Goal: Find contact information: Find contact information

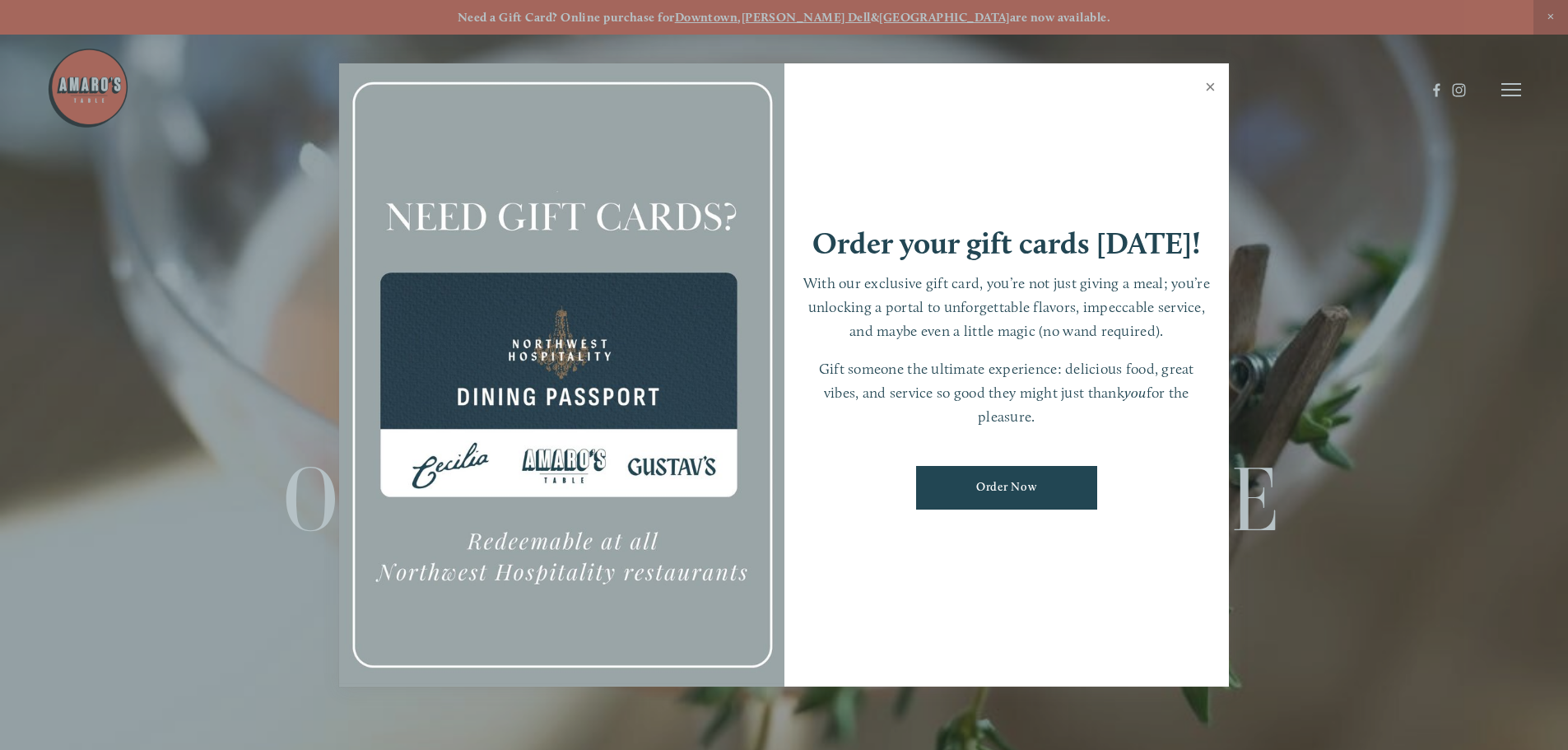
click at [1209, 85] on link "Close" at bounding box center [1210, 89] width 33 height 46
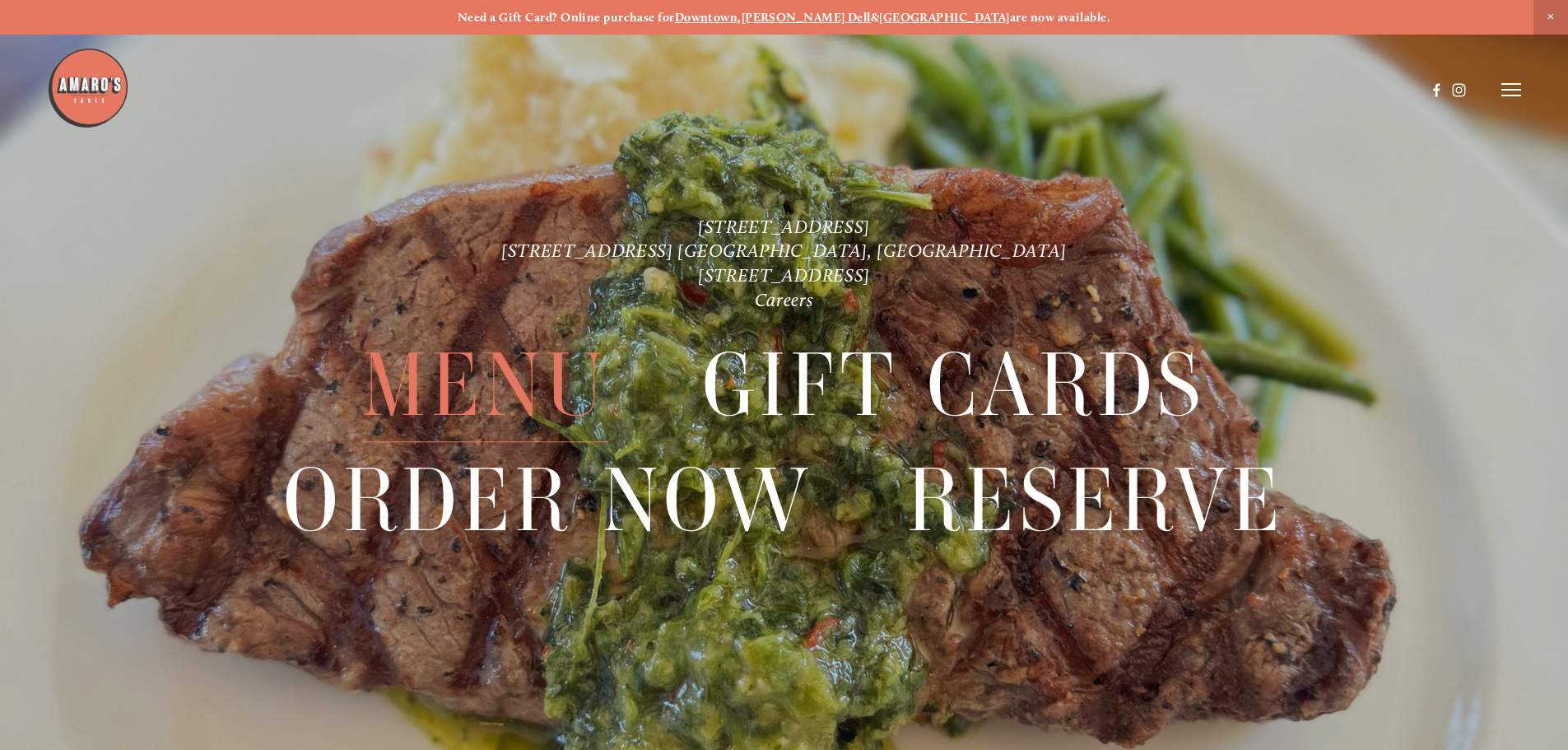
click at [525, 403] on span "Menu" at bounding box center [484, 386] width 245 height 114
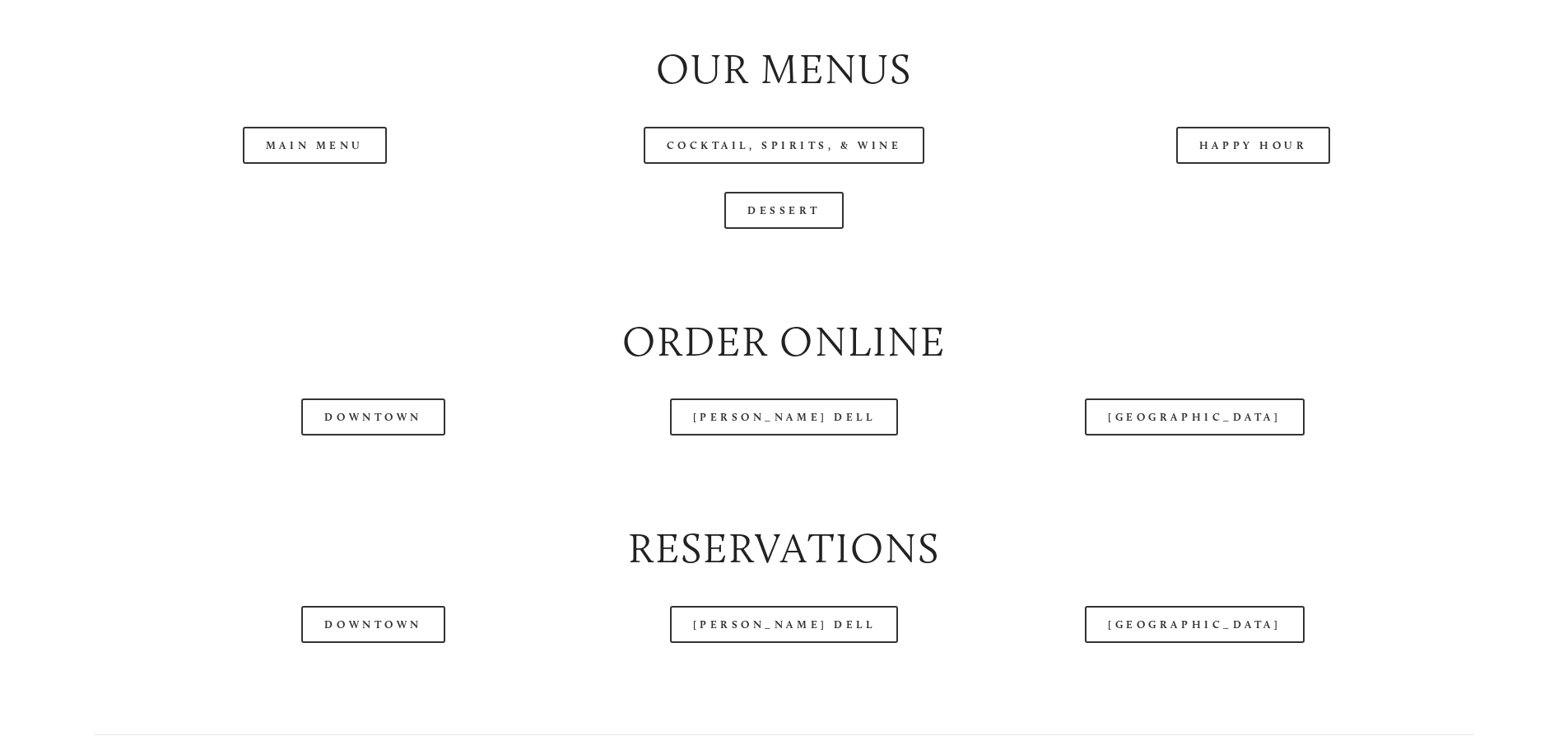
scroll to position [1942, 0]
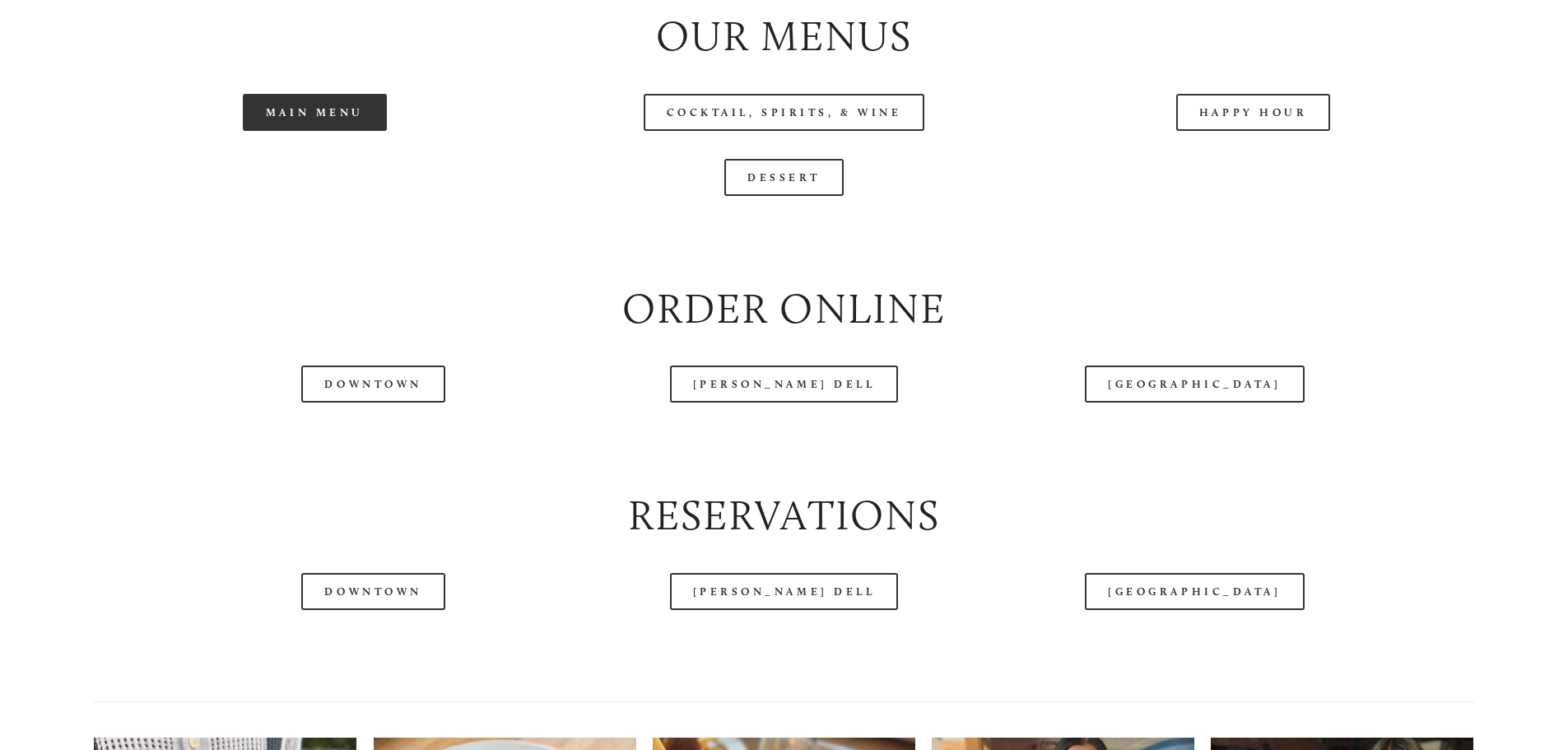
click at [293, 131] on link "Main Menu" at bounding box center [315, 112] width 144 height 37
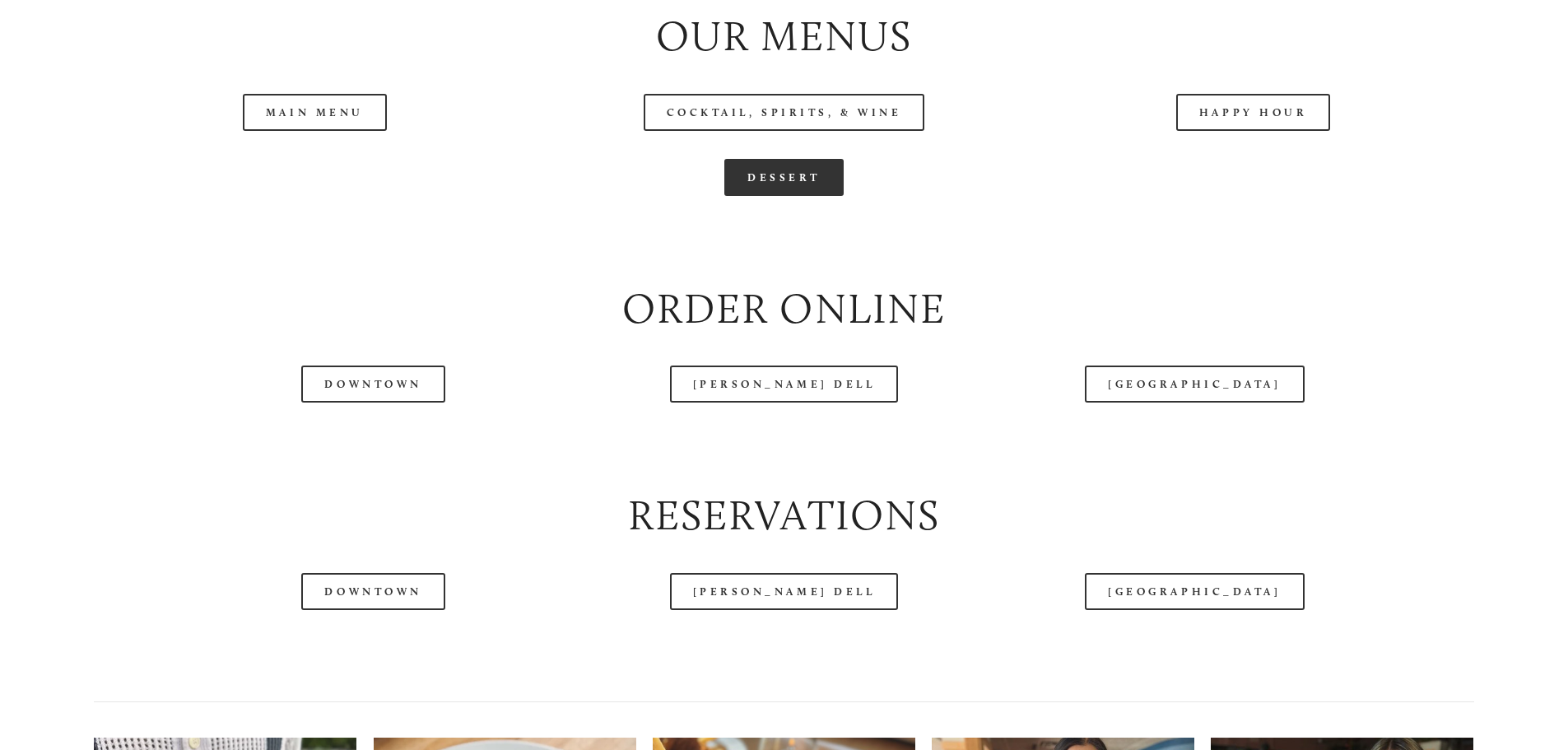
click at [779, 196] on link "Dessert" at bounding box center [784, 177] width 120 height 37
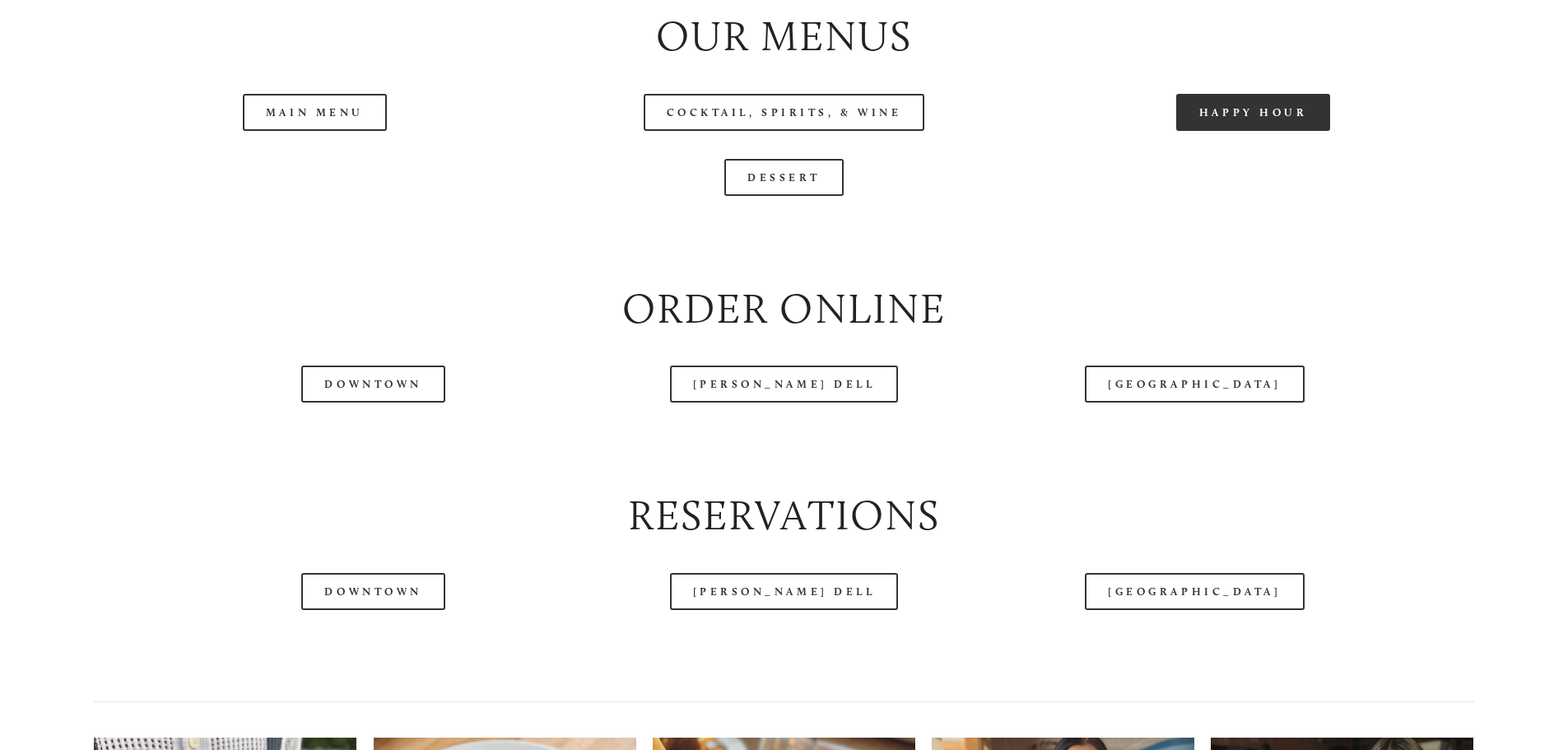
click at [1226, 131] on link "Happy Hour" at bounding box center [1253, 112] width 155 height 37
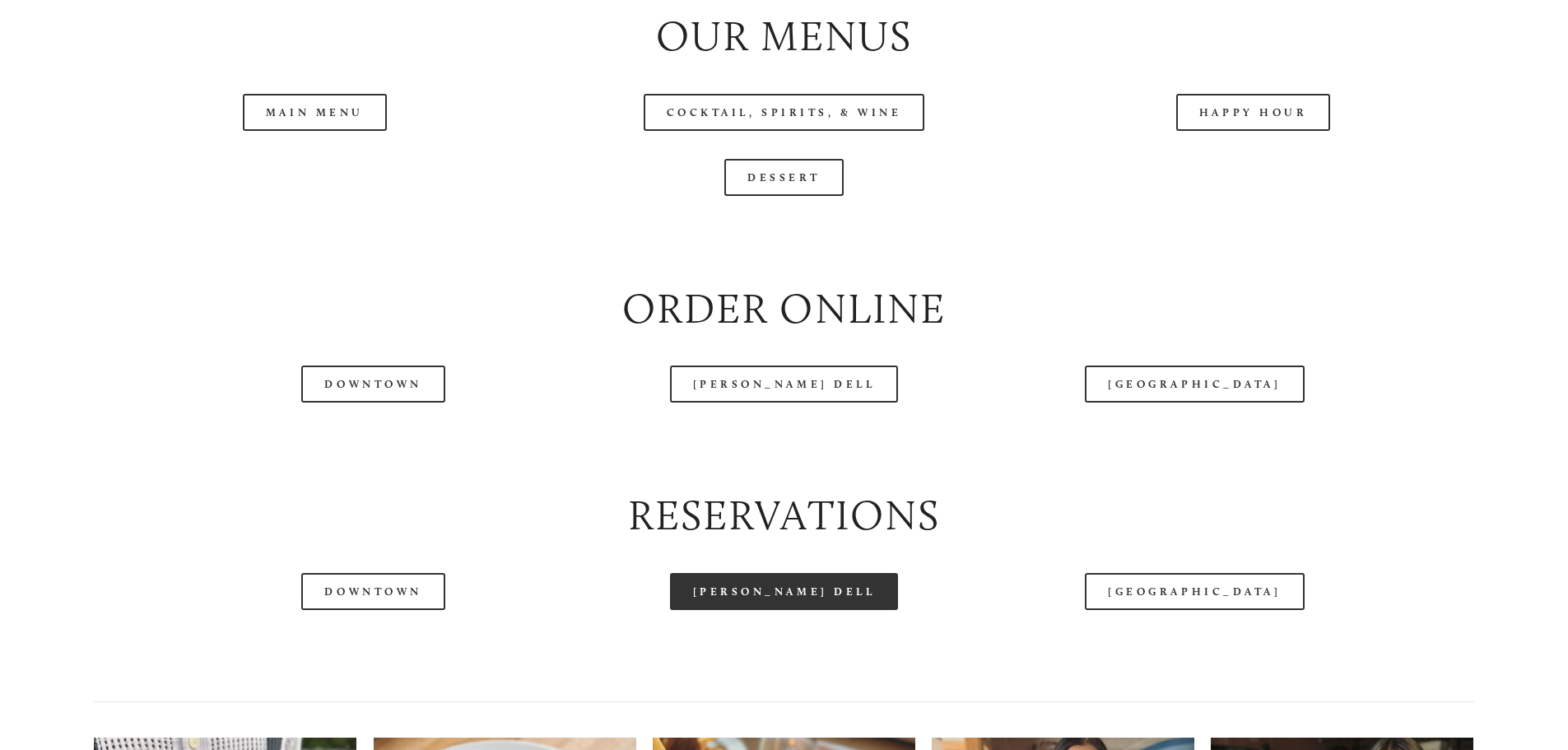
click at [764, 609] on link "[PERSON_NAME] Dell" at bounding box center [784, 591] width 229 height 37
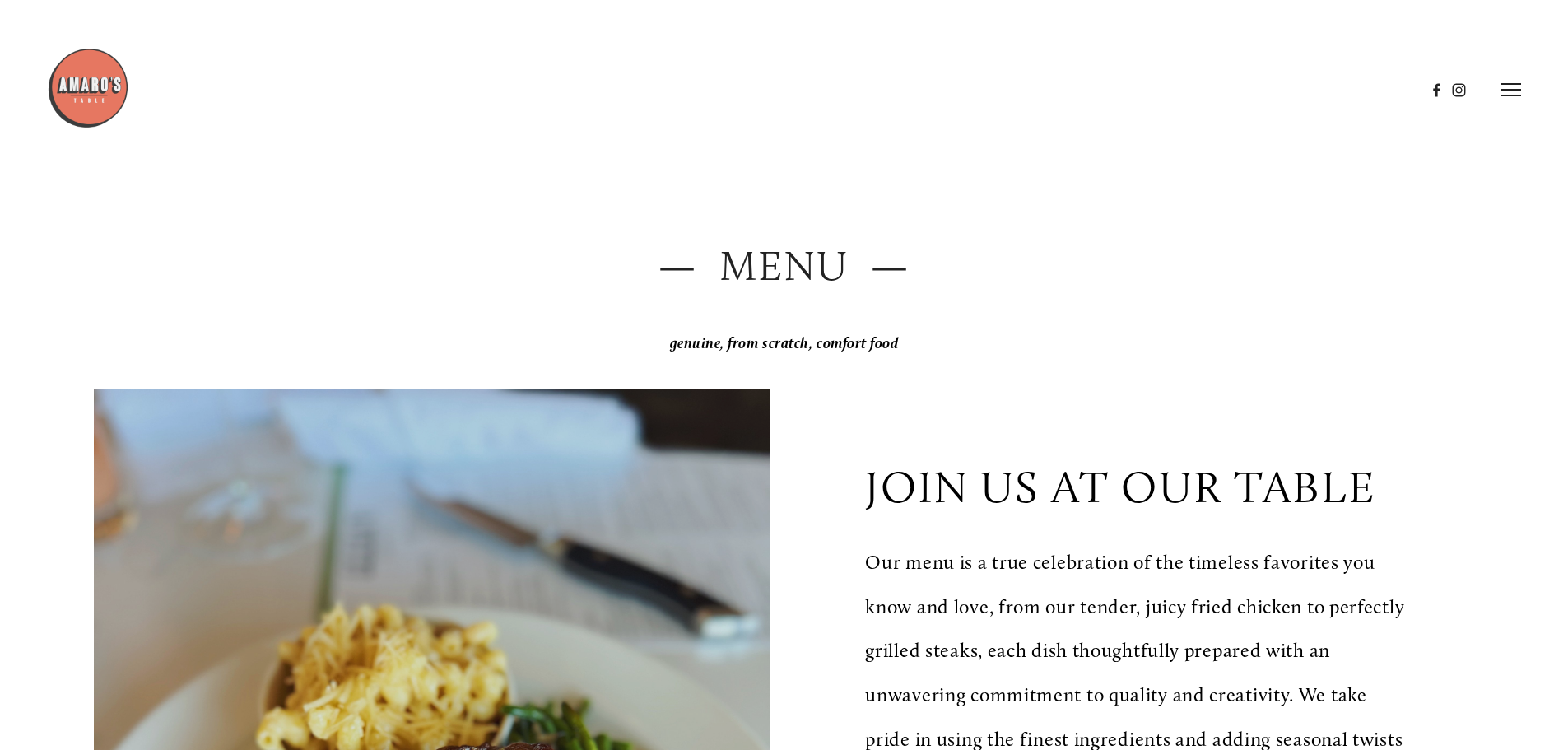
scroll to position [0, 0]
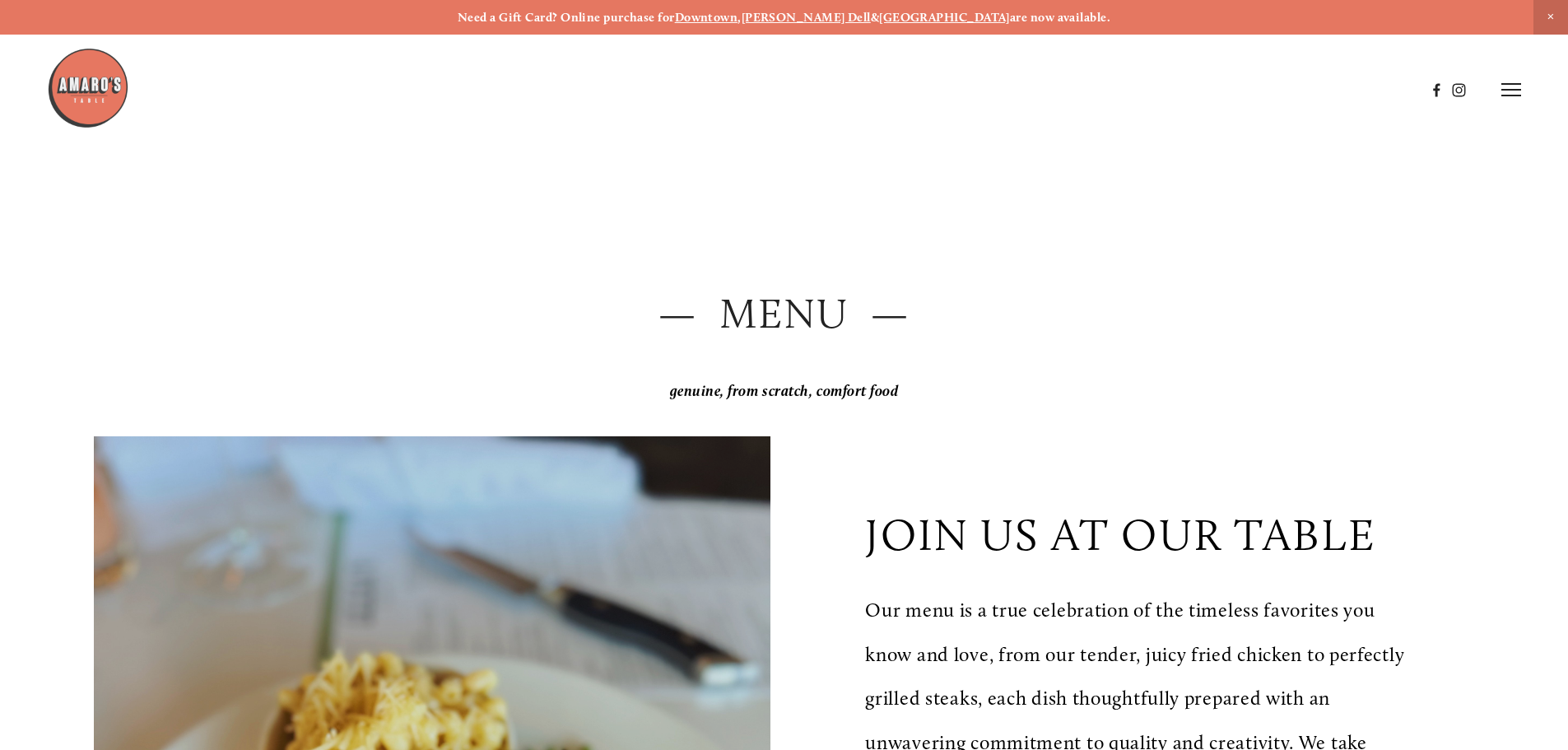
click at [1511, 96] on line at bounding box center [1511, 96] width 20 height 0
click at [1280, 91] on span "Visit" at bounding box center [1289, 89] width 28 height 15
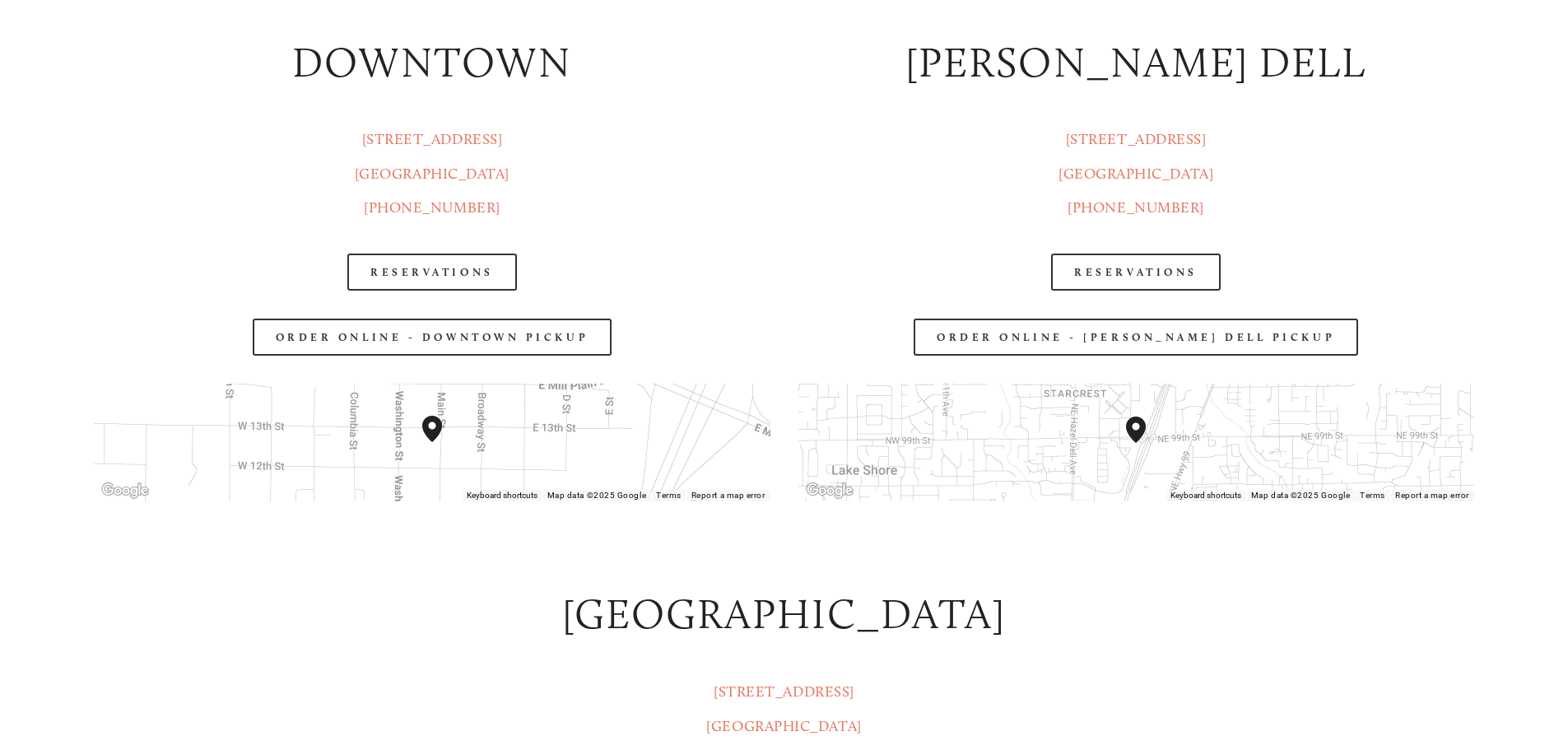
scroll to position [2436, 0]
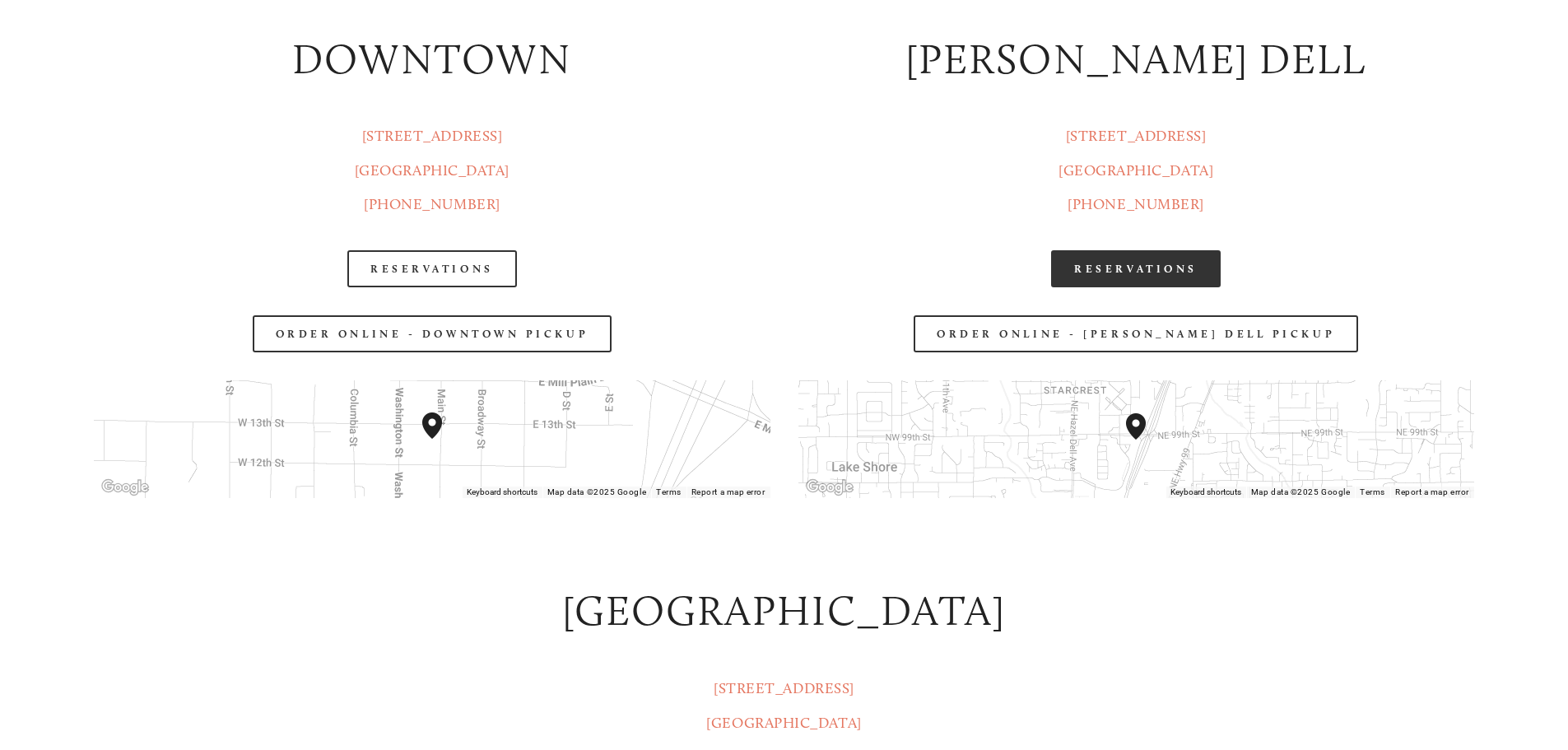
click at [1170, 259] on link "Reservations" at bounding box center [1135, 268] width 169 height 37
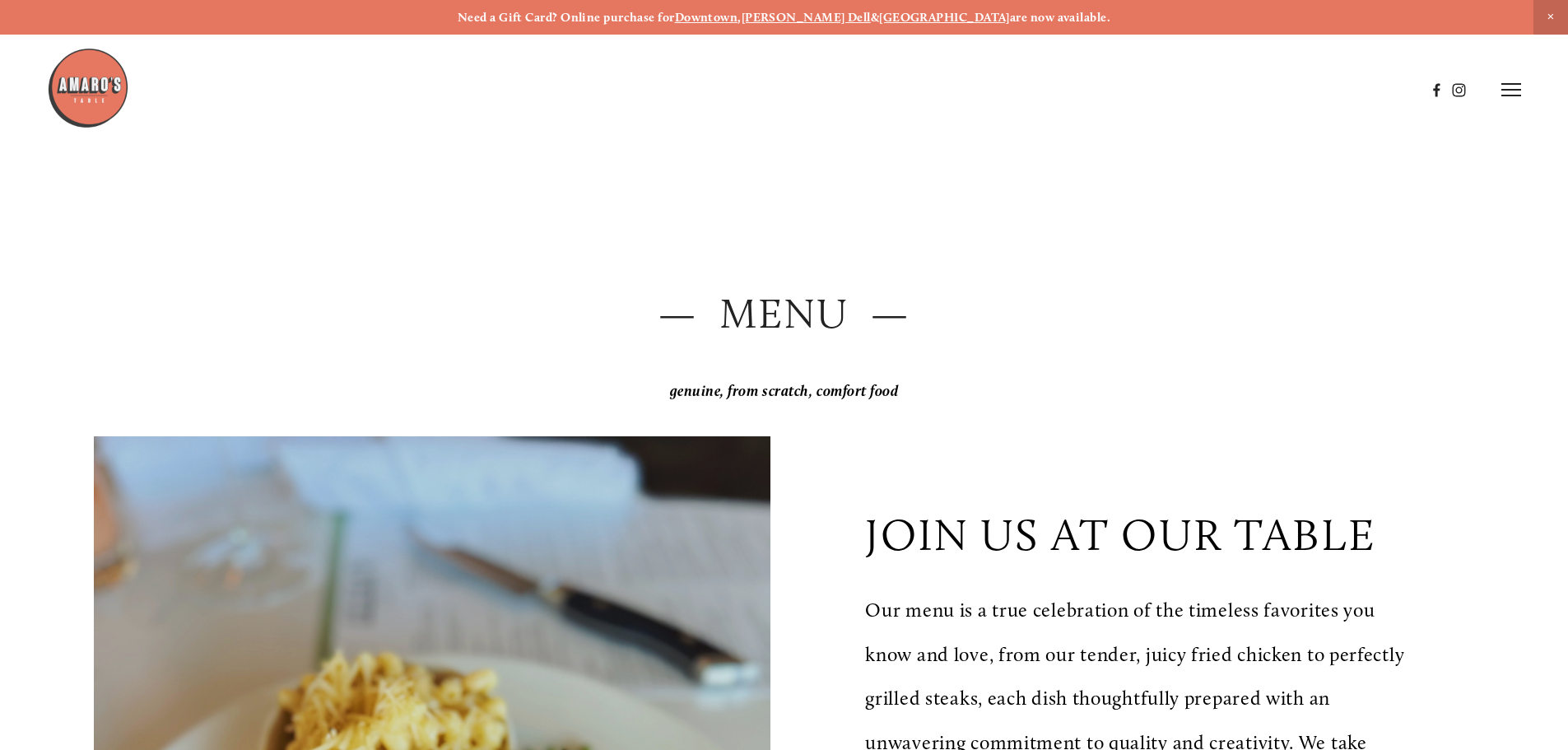
click at [1509, 92] on icon at bounding box center [1511, 89] width 20 height 14
click at [1290, 93] on span "Visit" at bounding box center [1289, 89] width 28 height 15
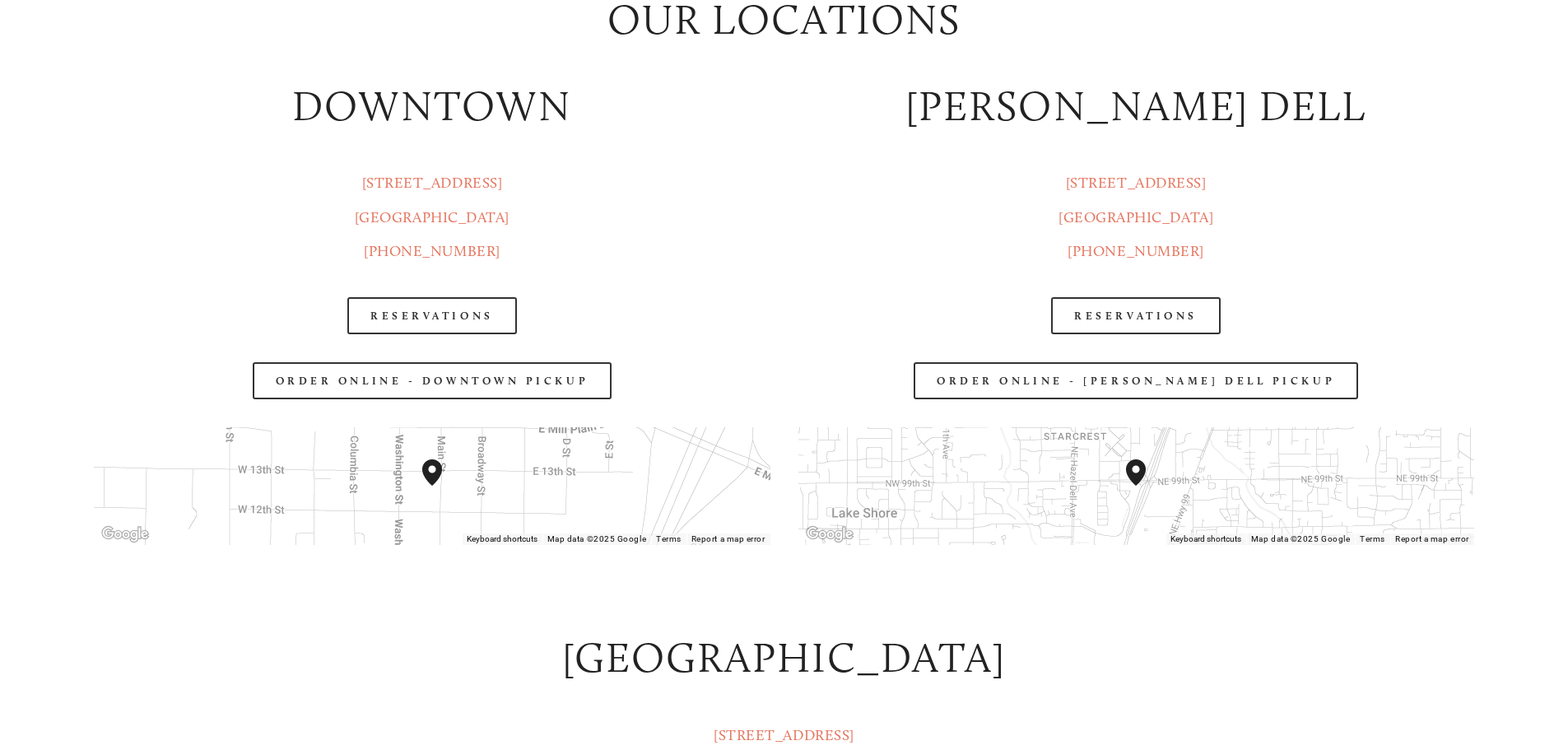
scroll to position [2433, 0]
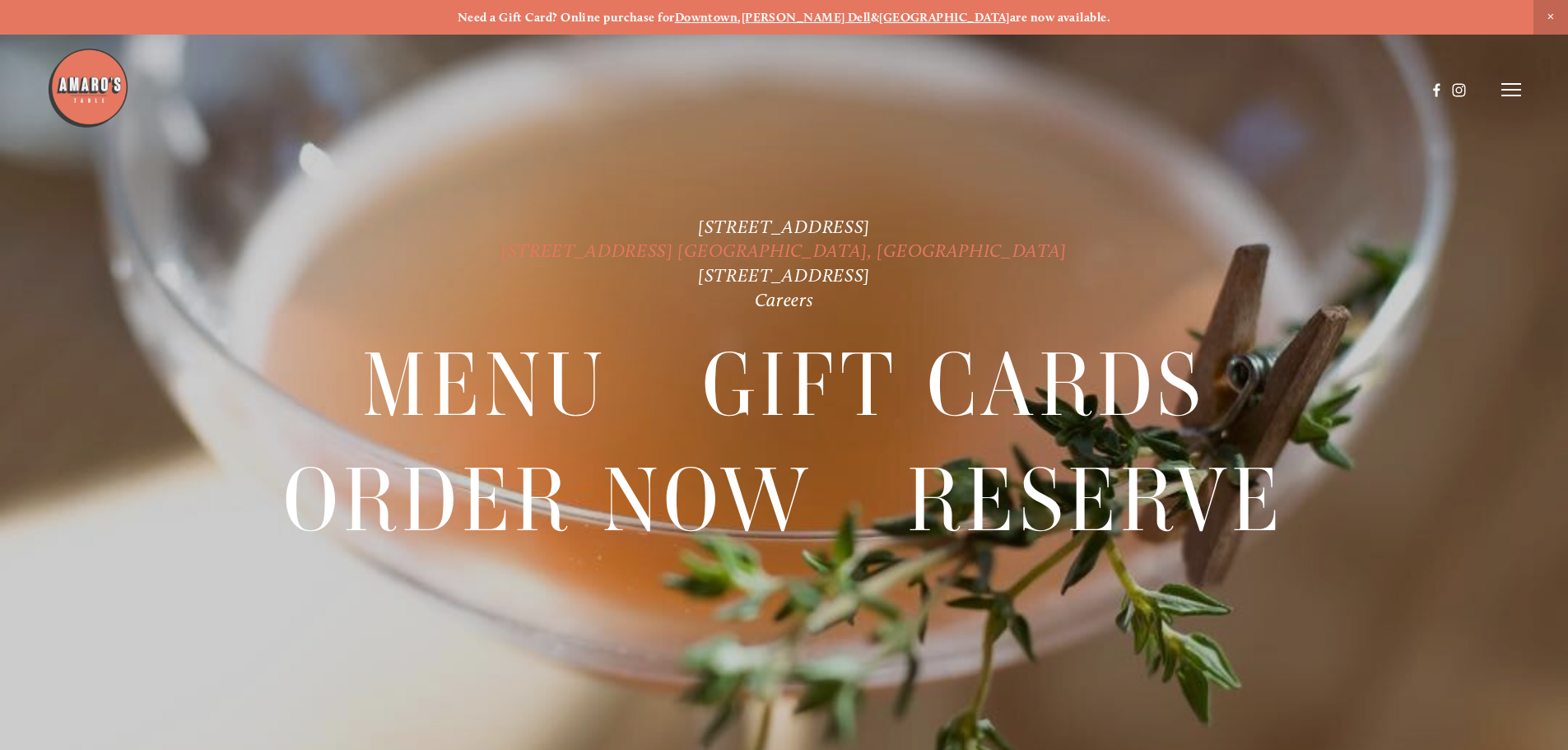
click at [823, 245] on link "[STREET_ADDRESS] [GEOGRAPHIC_DATA], [GEOGRAPHIC_DATA]" at bounding box center [784, 250] width 565 height 22
click at [697, 228] on link "[STREET_ADDRESS]" at bounding box center [784, 226] width 172 height 22
click at [688, 249] on link "[STREET_ADDRESS] [GEOGRAPHIC_DATA], [GEOGRAPHIC_DATA]" at bounding box center [784, 250] width 565 height 22
click at [689, 247] on link "[STREET_ADDRESS] [GEOGRAPHIC_DATA], [GEOGRAPHIC_DATA]" at bounding box center [784, 250] width 565 height 22
